Goal: Task Accomplishment & Management: Use online tool/utility

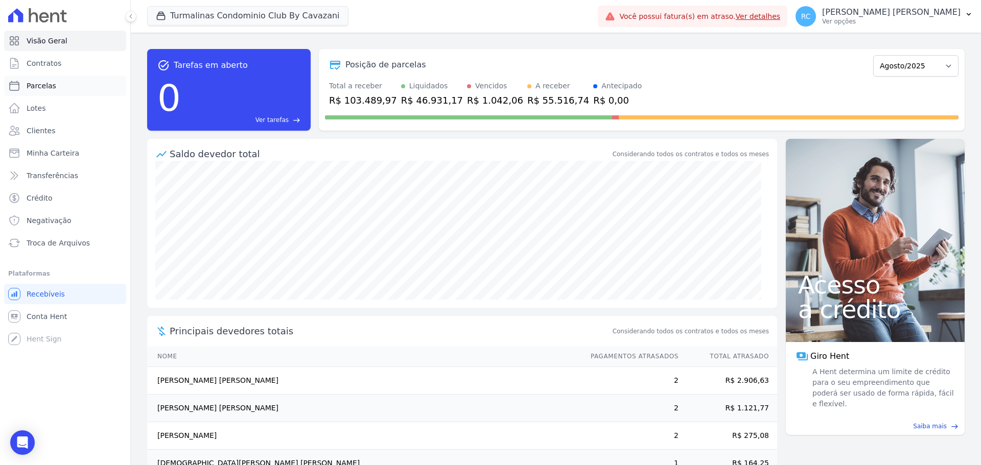
click at [60, 89] on link "Parcelas" at bounding box center [65, 86] width 122 height 20
select select
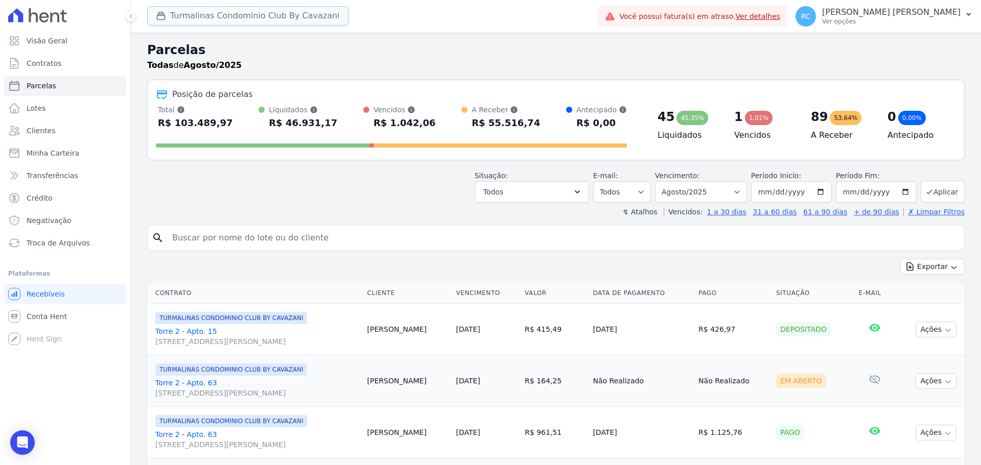
click at [294, 11] on button "Turmalinas Condominio Club By Cavazani" at bounding box center [247, 15] width 201 height 19
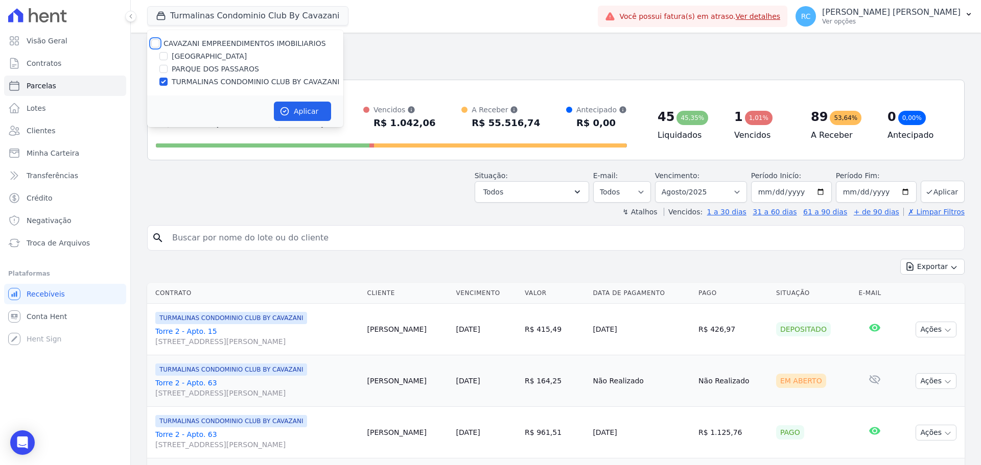
click at [153, 42] on input "CAVAZANI EMPREENDIMENTOS IMOBILIARIOS" at bounding box center [155, 43] width 8 height 8
checkbox input "true"
click at [278, 107] on button "Aplicar" at bounding box center [302, 111] width 57 height 19
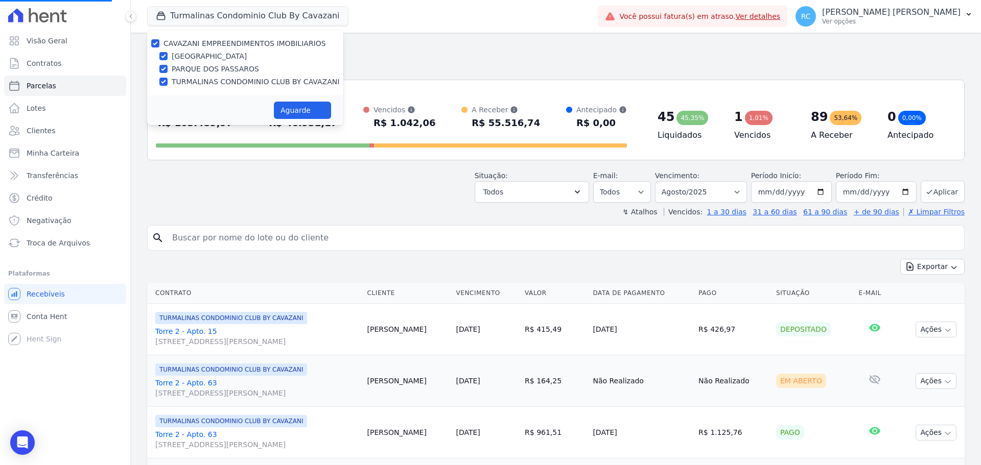
click at [250, 208] on div "↯ Atalhos Vencidos: 1 a 30 dias 31 a 60 dias 61 a 90 dias + de 90 dias ✗ Limpar…" at bounding box center [555, 212] width 817 height 10
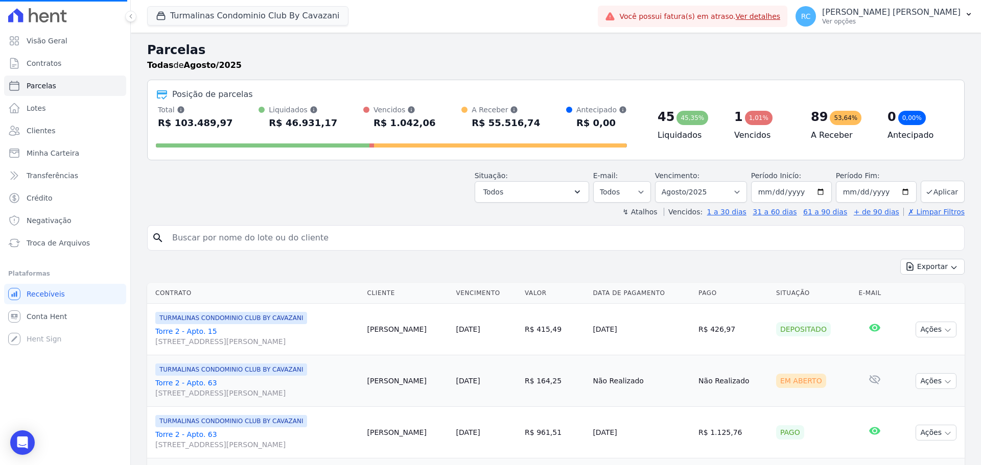
drag, startPoint x: 237, startPoint y: 224, endPoint x: 235, endPoint y: 233, distance: 9.3
click at [243, 233] on input "search" at bounding box center [563, 238] width 794 height 20
select select
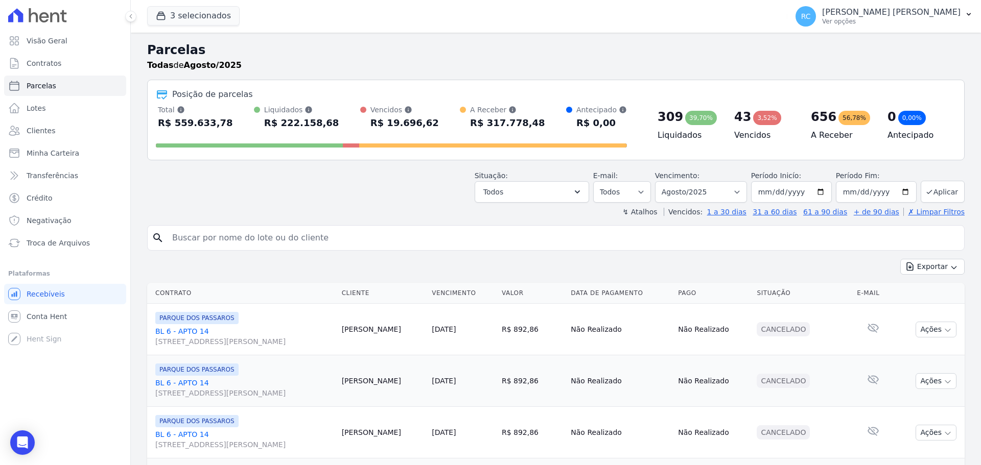
click at [274, 237] on input "search" at bounding box center [563, 238] width 794 height 20
paste input "[PERSON_NAME] [PERSON_NAME]"
type input "[PERSON_NAME] [PERSON_NAME]"
select select
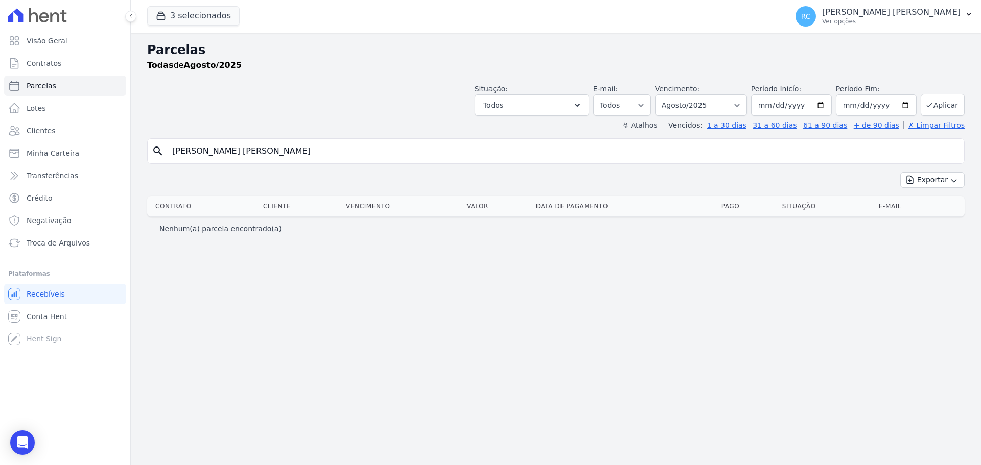
drag, startPoint x: 232, startPoint y: 147, endPoint x: 411, endPoint y: 134, distance: 179.2
click at [409, 135] on div "Parcelas Todas [PERSON_NAME]/2025 Situação: Agendado Em Aberto Pago Processando…" at bounding box center [556, 249] width 850 height 433
type input "[PERSON_NAME]"
select select
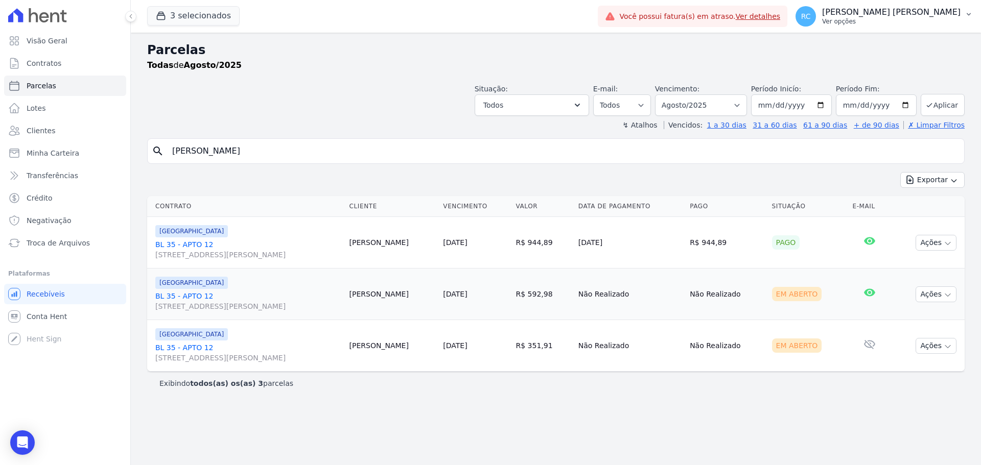
click at [958, 21] on p "Ver opções" at bounding box center [891, 21] width 138 height 8
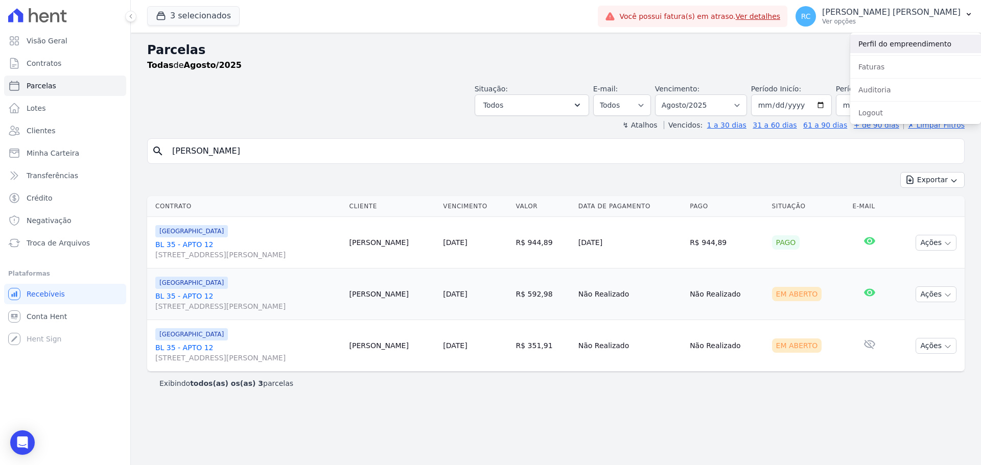
click at [910, 46] on link "Perfil do empreendimento" at bounding box center [915, 44] width 131 height 18
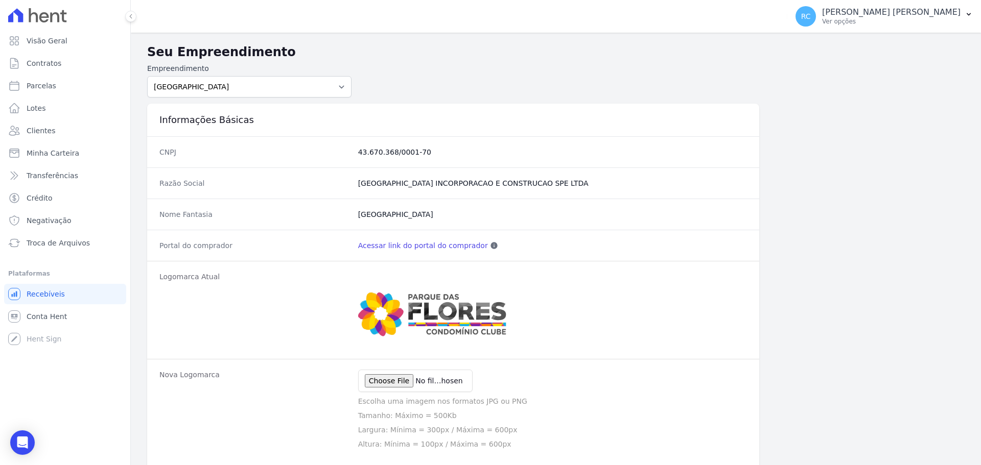
click at [418, 246] on link "Acessar link do portal do comprador" at bounding box center [423, 246] width 130 height 10
click at [39, 86] on span "Parcelas" at bounding box center [42, 86] width 30 height 10
select select
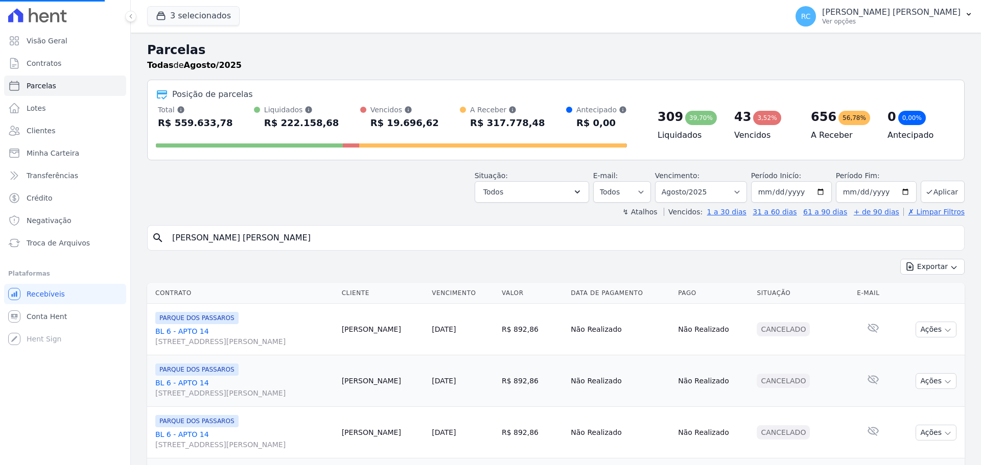
click at [329, 228] on div "search [PERSON_NAME][DEMOGRAPHIC_DATA] [PERSON_NAME]" at bounding box center [555, 238] width 817 height 26
select select
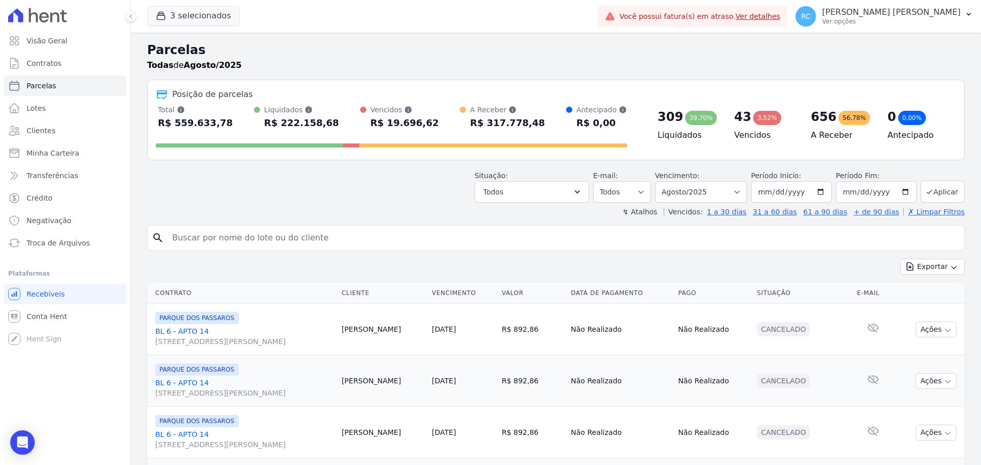
click at [328, 231] on input "search" at bounding box center [563, 238] width 794 height 20
click at [332, 237] on input "search" at bounding box center [563, 238] width 794 height 20
type input "[PERSON_NAME] [PERSON_NAME]"
select select
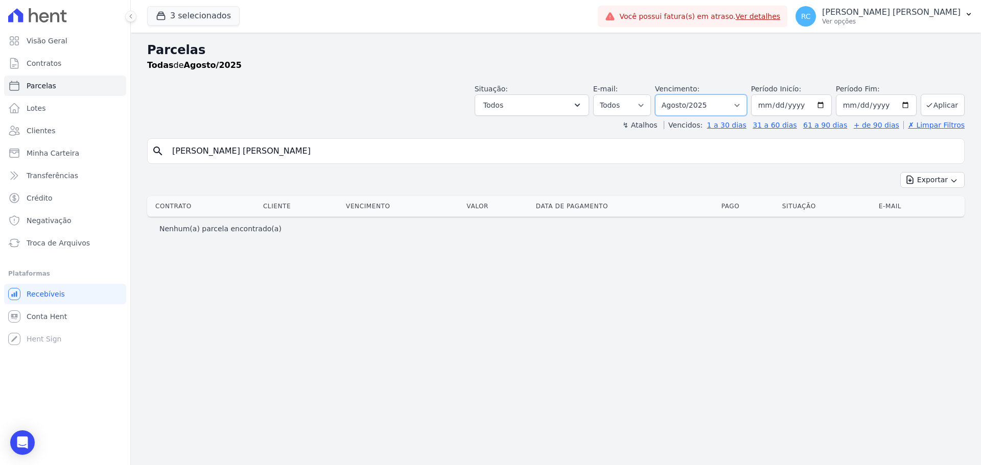
click at [704, 109] on select "[GEOGRAPHIC_DATA] por período ──────── Todos os meses Dezembro/2021 [GEOGRAPHIC…" at bounding box center [701, 104] width 92 height 21
select select "all"
click at [669, 94] on select "[GEOGRAPHIC_DATA] por período ──────── Todos os meses Dezembro/2021 [GEOGRAPHIC…" at bounding box center [701, 104] width 92 height 21
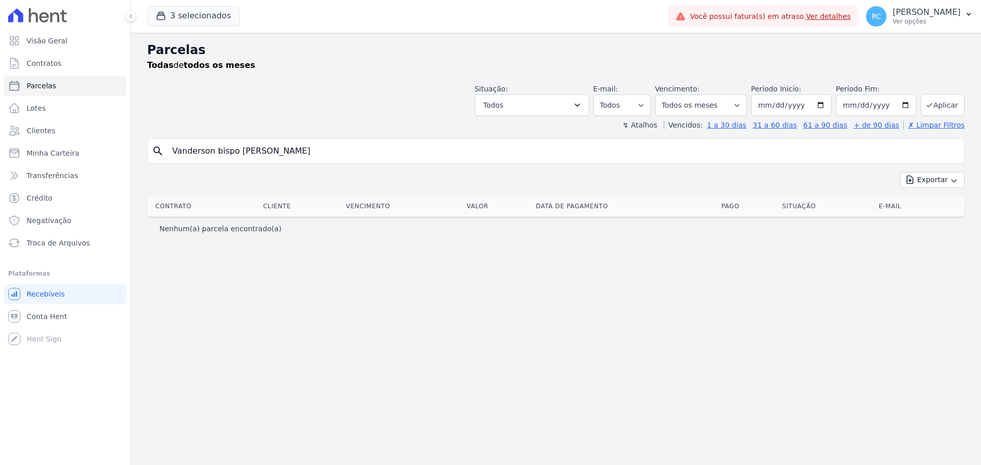
select select
click at [241, 155] on input "Vanderson bispo [PERSON_NAME]" at bounding box center [563, 151] width 794 height 20
type input "Vanderson bispo"
select select
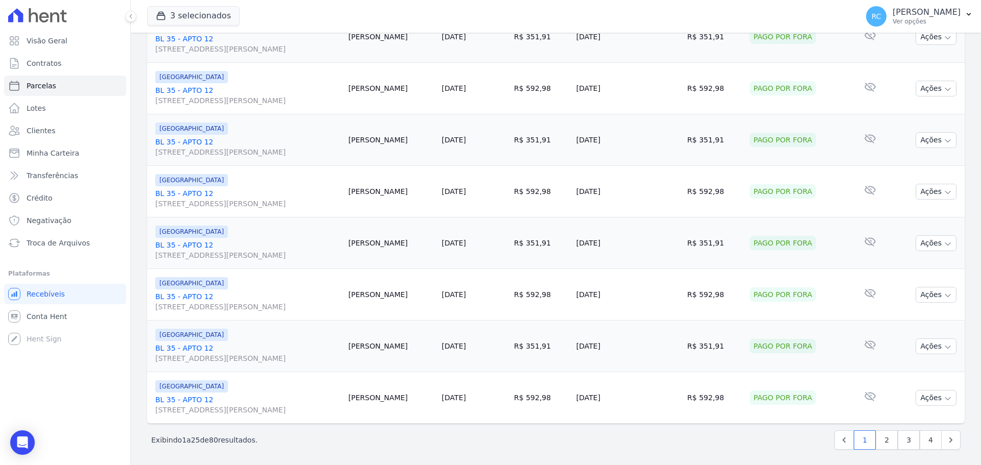
scroll to position [1086, 0]
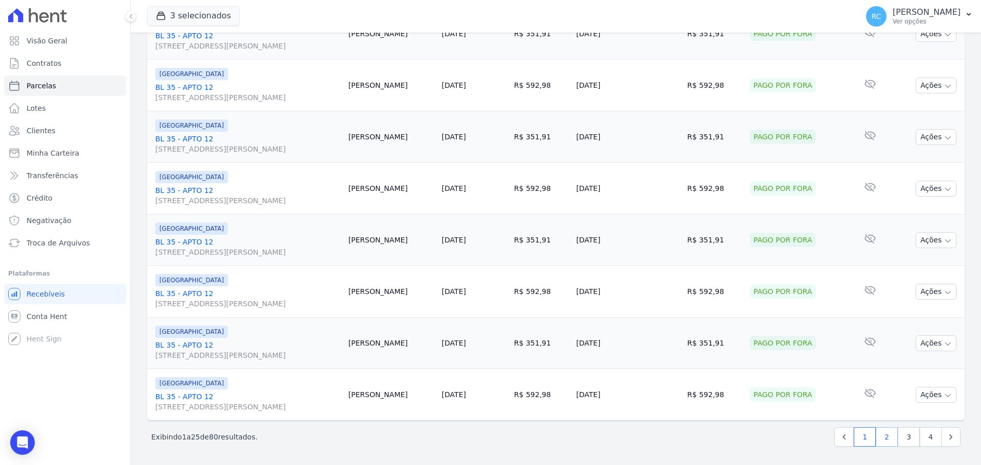
click at [882, 443] on link "2" at bounding box center [886, 436] width 22 height 19
select select
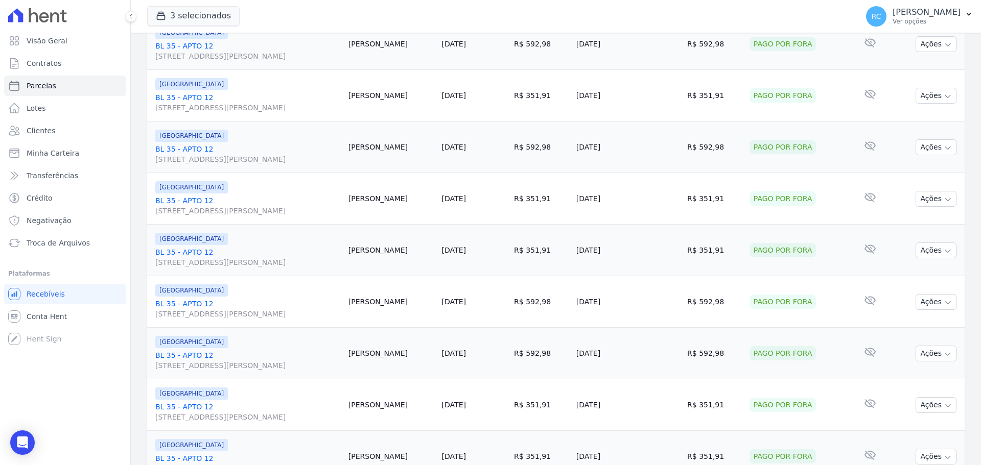
scroll to position [1086, 0]
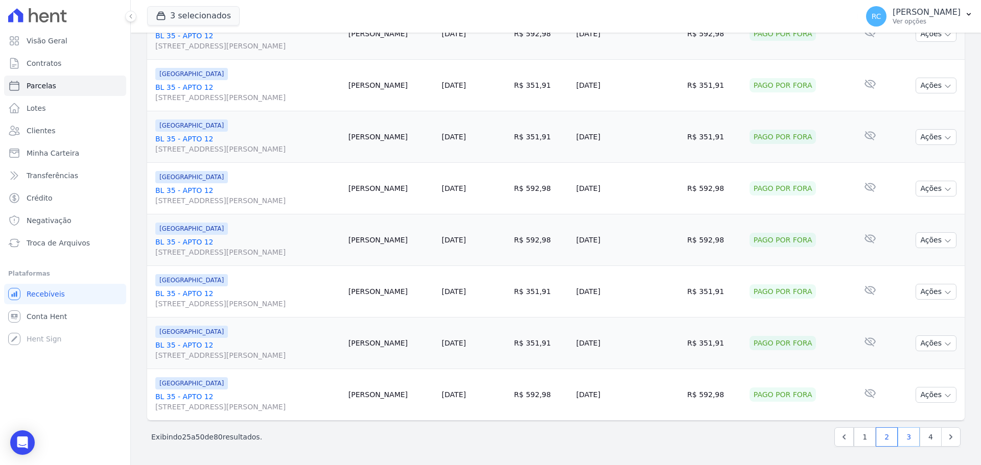
click at [902, 438] on link "3" at bounding box center [908, 436] width 22 height 19
select select
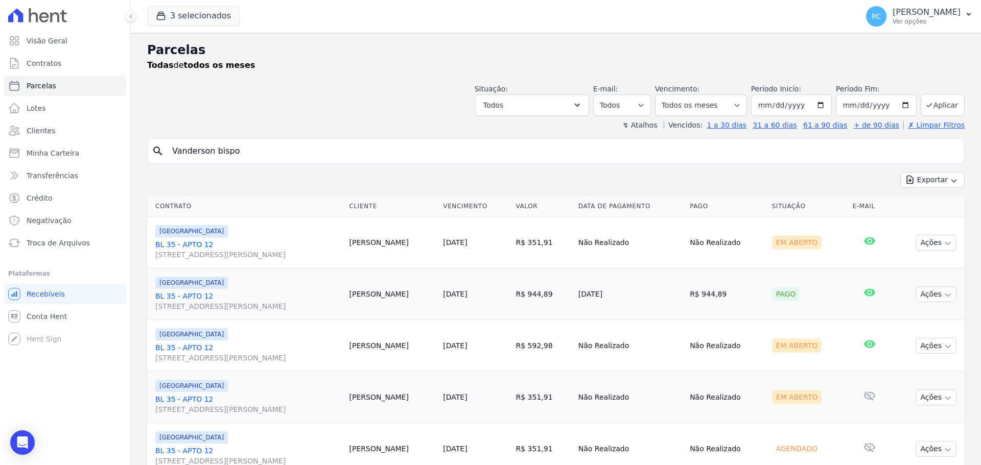
click at [391, 246] on td "[PERSON_NAME]" at bounding box center [392, 243] width 94 height 52
drag, startPoint x: 248, startPoint y: 154, endPoint x: 146, endPoint y: 148, distance: 102.3
click at [929, 244] on button "Ações" at bounding box center [935, 243] width 41 height 16
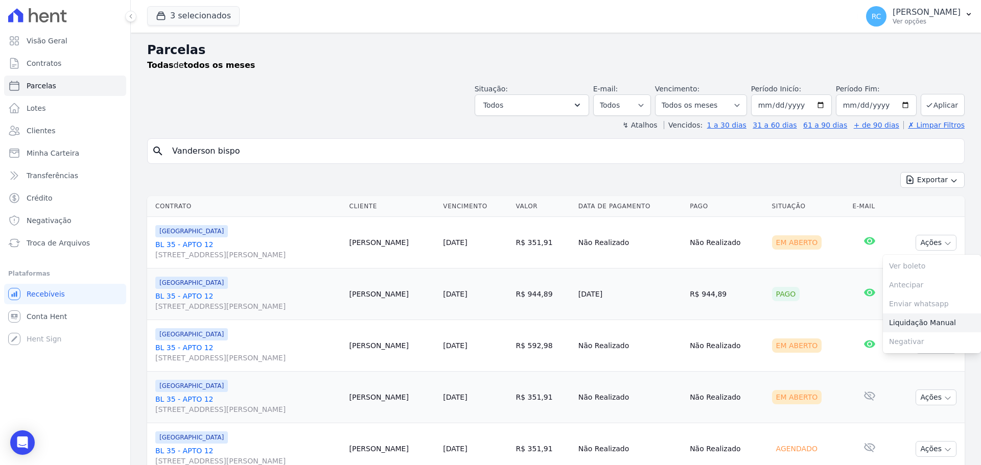
click at [901, 328] on link "Liquidação Manual" at bounding box center [932, 323] width 98 height 19
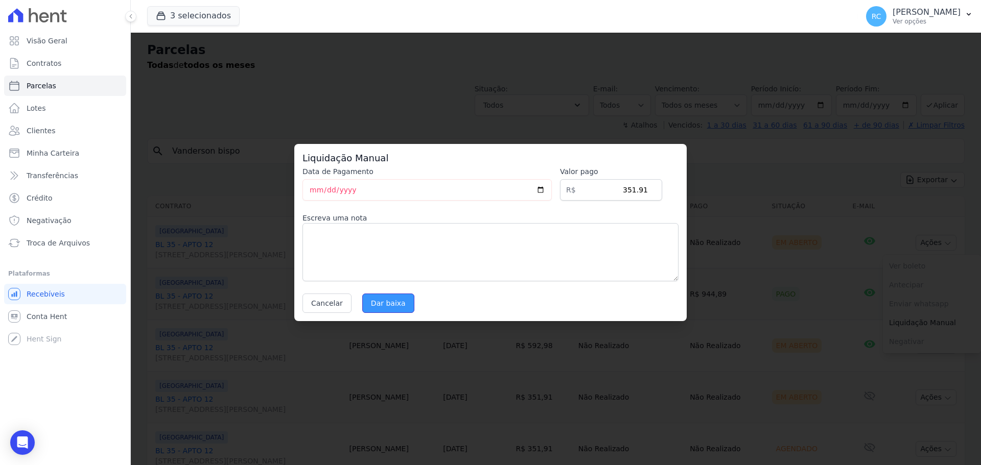
click at [384, 301] on input "Dar baixa" at bounding box center [388, 303] width 52 height 19
select select
